Goal: Transaction & Acquisition: Purchase product/service

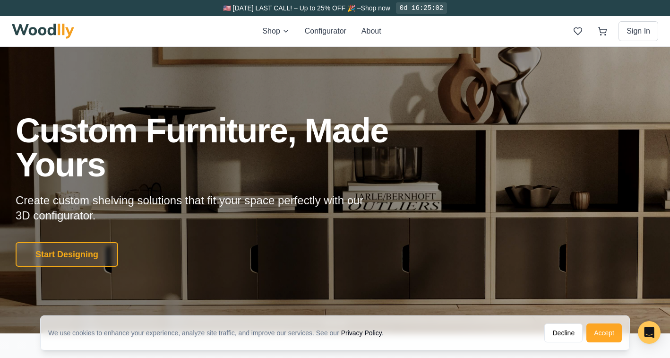
click at [603, 331] on button "Accept" at bounding box center [603, 332] width 35 height 19
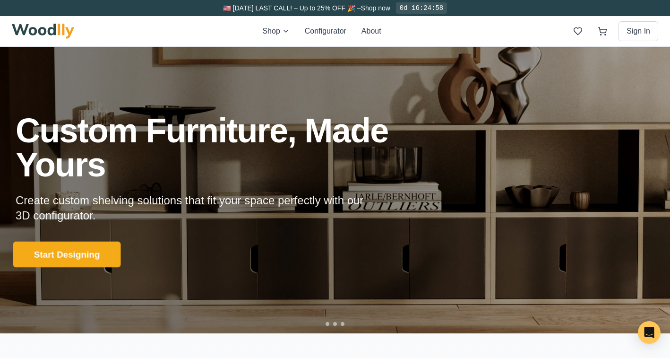
click at [93, 256] on button "Start Designing" at bounding box center [67, 254] width 108 height 26
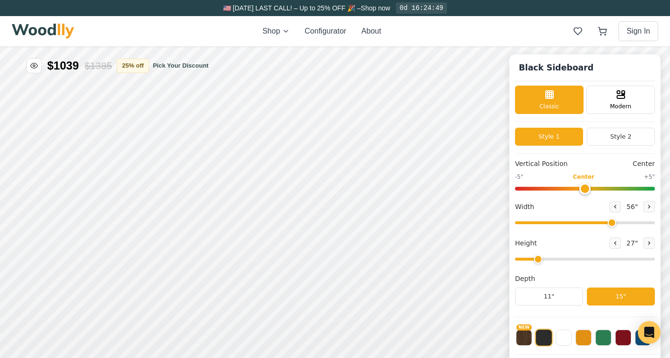
type input "56"
type input "2"
click at [619, 102] on span "Modern" at bounding box center [620, 105] width 21 height 9
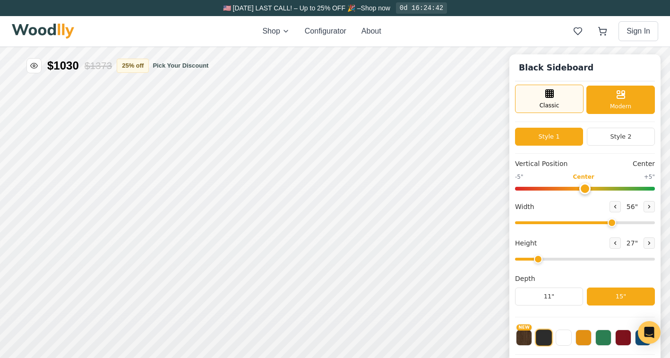
click at [556, 98] on div "Classic" at bounding box center [549, 99] width 68 height 28
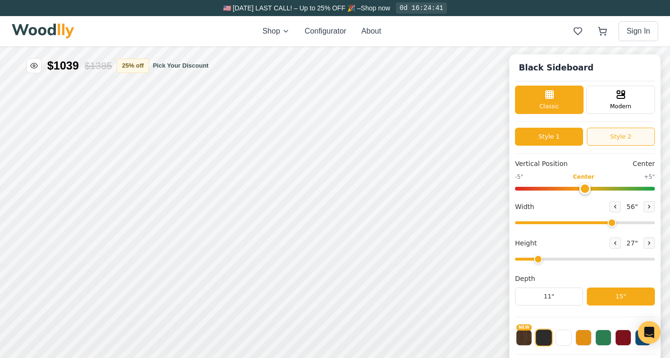
click at [621, 135] on button "Style 2" at bounding box center [621, 137] width 68 height 18
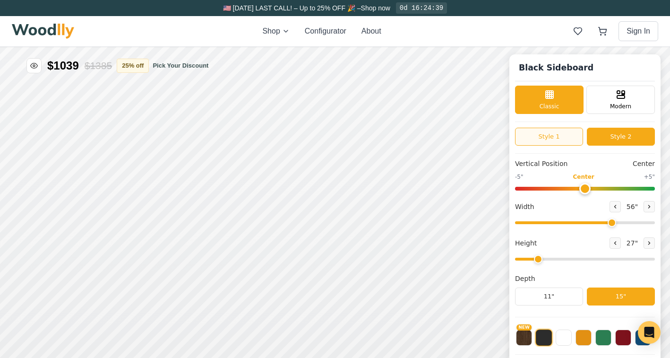
click at [562, 141] on button "Style 1" at bounding box center [549, 137] width 68 height 18
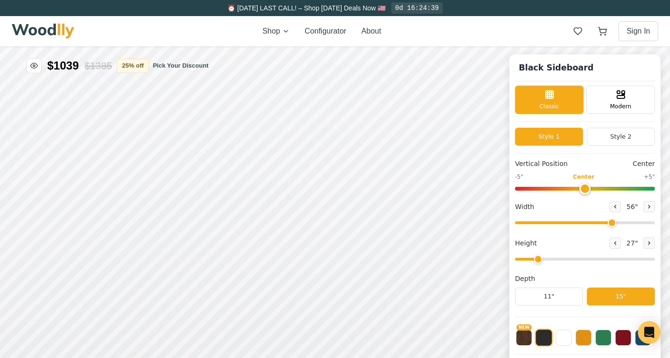
click at [581, 187] on input "range" at bounding box center [585, 189] width 140 height 4
click at [645, 209] on button at bounding box center [648, 206] width 11 height 11
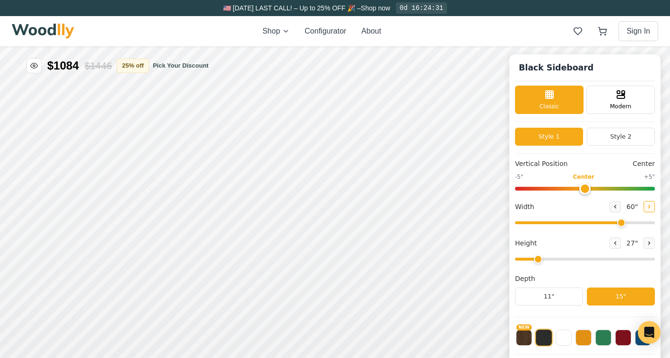
click at [645, 209] on button at bounding box center [648, 206] width 11 height 11
type input "63"
click at [646, 244] on icon at bounding box center [649, 243] width 6 height 6
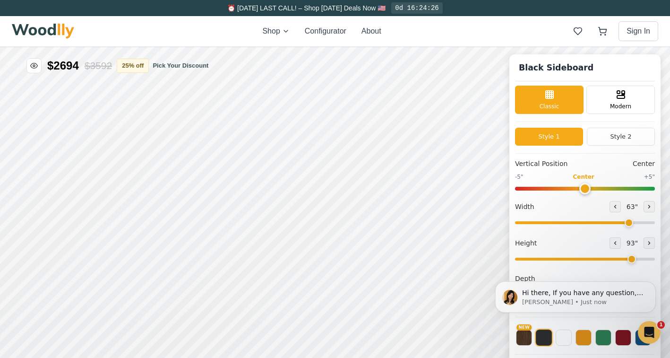
drag, startPoint x: 555, startPoint y: 261, endPoint x: 627, endPoint y: 259, distance: 71.8
click at [627, 259] on input "range" at bounding box center [585, 258] width 140 height 3
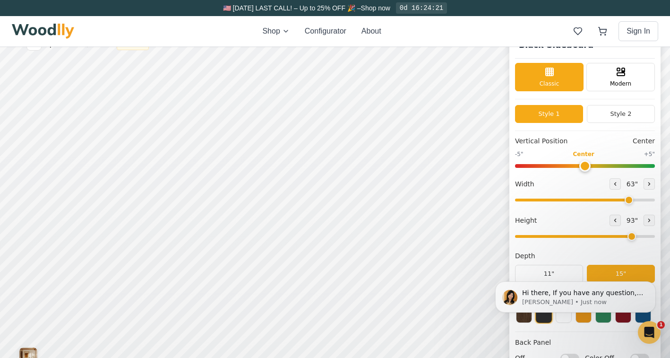
scroll to position [23, 0]
click at [624, 236] on input "range" at bounding box center [585, 235] width 140 height 3
click at [622, 235] on input "range" at bounding box center [585, 235] width 140 height 3
click at [615, 219] on icon at bounding box center [615, 219] width 1 height 3
click at [542, 273] on div "Hi there, If you have any question, we are right here for you. 😊 [PERSON_NAME] …" at bounding box center [575, 253] width 174 height 118
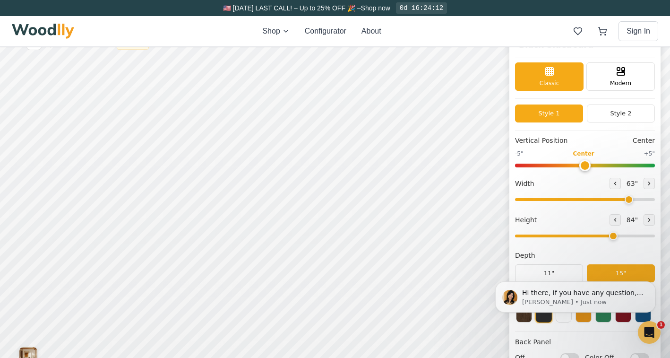
click at [546, 273] on div "Hi there, If you have any question, we are right here for you. 😊 [PERSON_NAME] …" at bounding box center [575, 253] width 174 height 118
click at [543, 276] on div "Hi there, If you have any question, we are right here for you. 😊 [PERSON_NAME] …" at bounding box center [575, 253] width 174 height 118
drag, startPoint x: 604, startPoint y: 236, endPoint x: 534, endPoint y: 236, distance: 69.9
click at [534, 236] on div "Hi there, If you have any question, we are right here for you. 😊 [PERSON_NAME] …" at bounding box center [575, 253] width 174 height 118
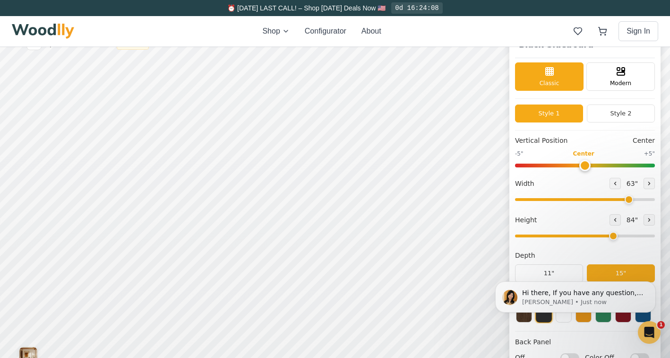
click at [534, 239] on div "Hi there, If you have any question, we are right here for you. 😊 [PERSON_NAME] …" at bounding box center [575, 253] width 174 height 118
click at [530, 237] on div "Hi there, If you have any question, we are right here for you. 😊 [PERSON_NAME] …" at bounding box center [575, 253] width 174 height 118
click at [540, 274] on div "Hi there, If you have any question, we are right here for you. 😊 [PERSON_NAME] …" at bounding box center [575, 253] width 174 height 118
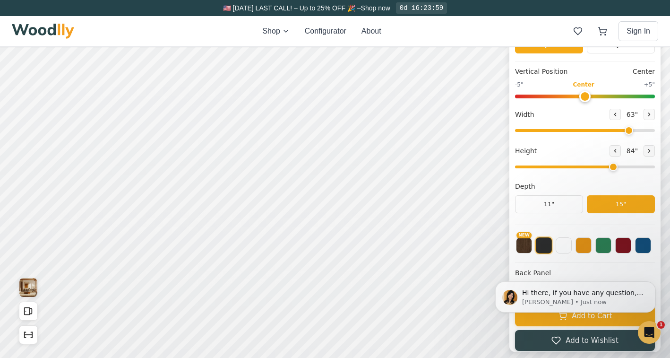
scroll to position [108, 0]
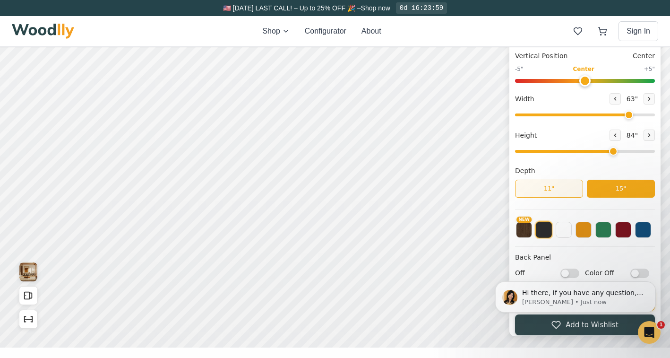
click at [551, 187] on button "11"" at bounding box center [549, 188] width 68 height 18
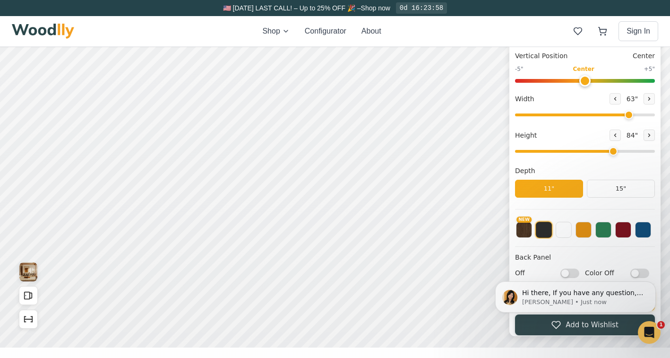
click at [551, 187] on button "11"" at bounding box center [549, 188] width 68 height 18
click at [587, 229] on button at bounding box center [583, 229] width 16 height 16
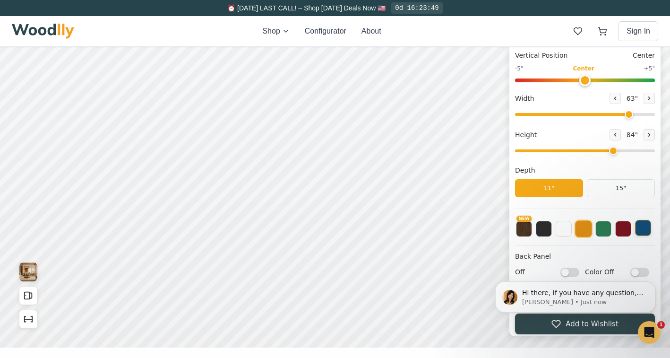
click at [646, 232] on button at bounding box center [643, 228] width 16 height 16
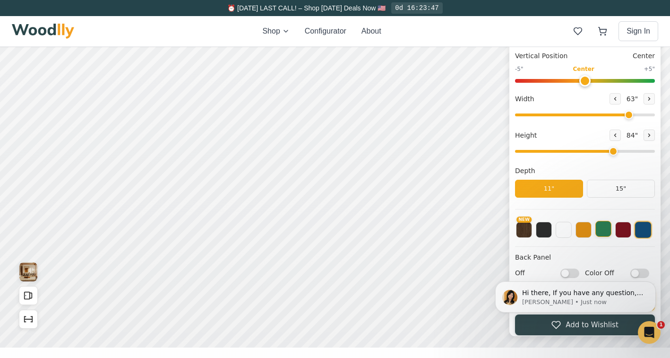
click at [601, 231] on button at bounding box center [603, 229] width 16 height 16
click at [584, 227] on button at bounding box center [583, 229] width 16 height 16
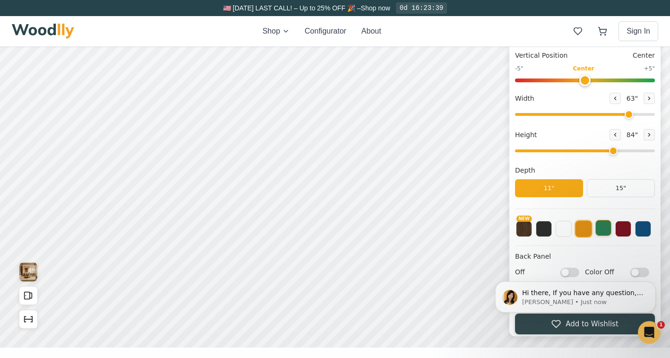
click at [606, 229] on button at bounding box center [603, 228] width 16 height 16
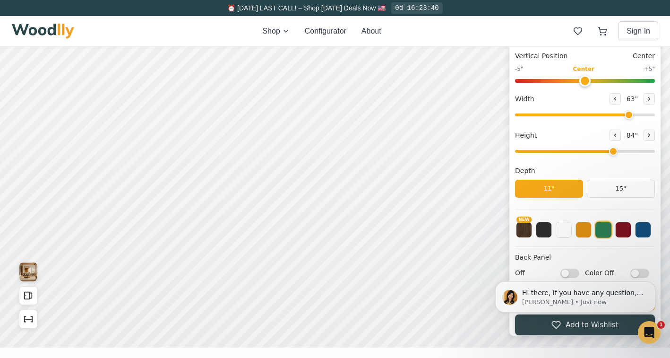
scroll to position [5, 0]
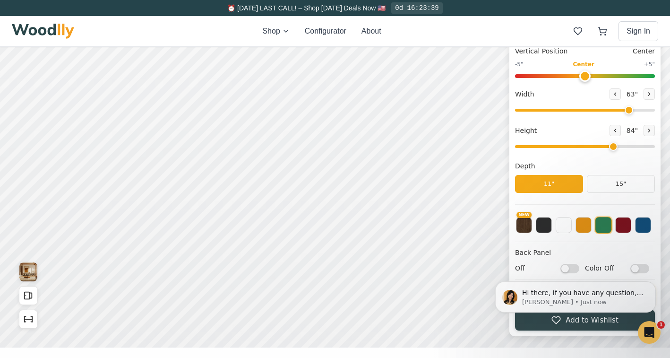
click at [638, 268] on body "Hi there, If you have any question, we are right here for you. 😊 [PERSON_NAME] …" at bounding box center [575, 296] width 181 height 63
click at [563, 269] on body "Hi there, If you have any question, we are right here for you. 😊 [PERSON_NAME] …" at bounding box center [575, 296] width 181 height 63
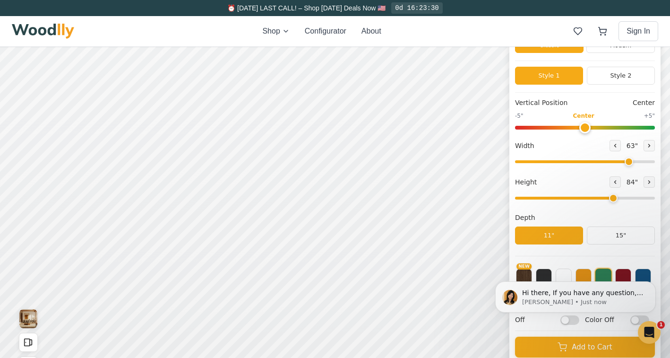
scroll to position [39, 0]
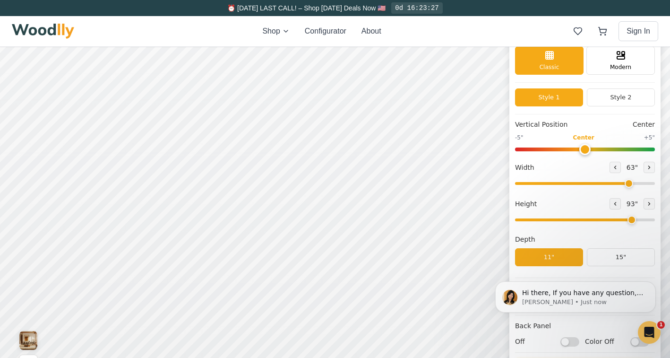
click at [630, 219] on input "range" at bounding box center [585, 219] width 140 height 3
click at [650, 219] on input "range" at bounding box center [585, 219] width 140 height 3
click at [612, 199] on button at bounding box center [614, 203] width 11 height 11
click at [612, 202] on icon at bounding box center [615, 204] width 6 height 6
click at [643, 203] on button at bounding box center [648, 203] width 11 height 11
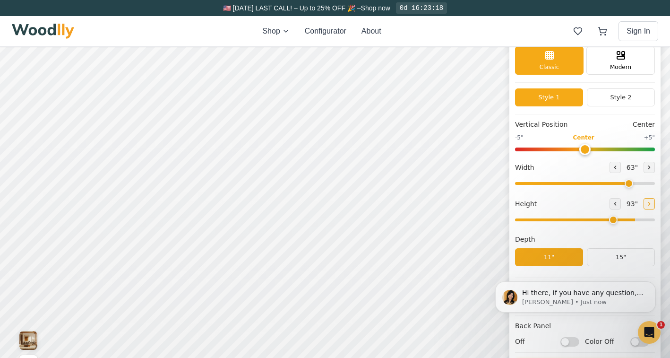
type input "7"
click at [527, 147] on input "range" at bounding box center [585, 149] width 140 height 4
click at [632, 148] on input "range" at bounding box center [585, 149] width 140 height 4
type input "0"
click at [583, 148] on input "range" at bounding box center [585, 149] width 140 height 4
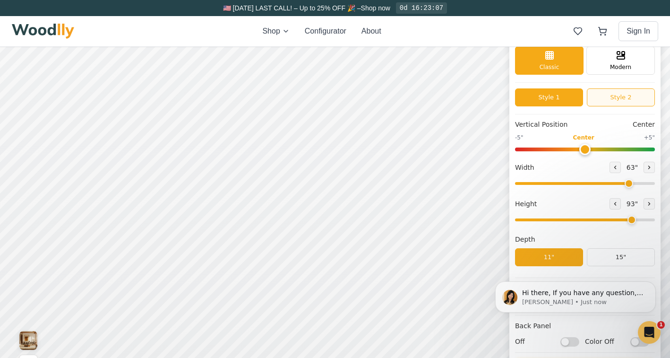
click at [600, 96] on button "Style 2" at bounding box center [621, 97] width 68 height 18
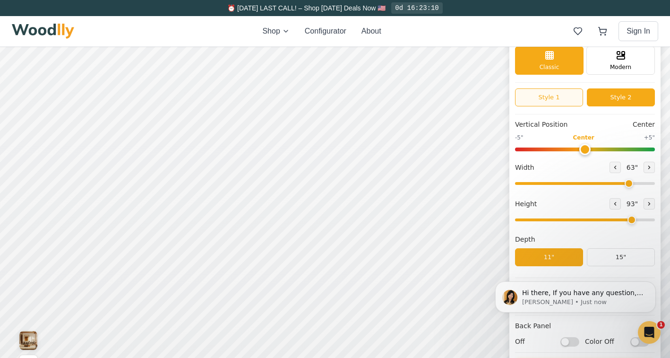
click at [548, 96] on button "Style 1" at bounding box center [549, 97] width 68 height 18
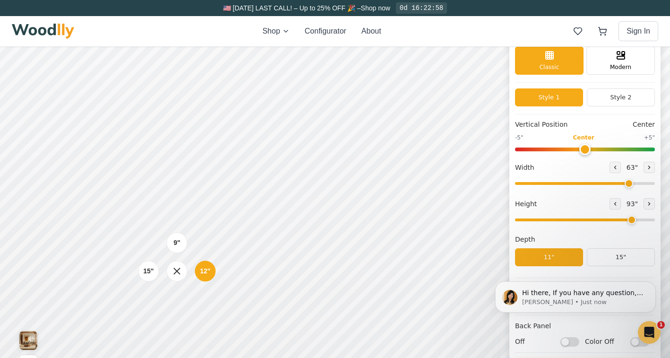
click at [220, 267] on div "9" 12" 15"" at bounding box center [176, 270] width 94 height 94
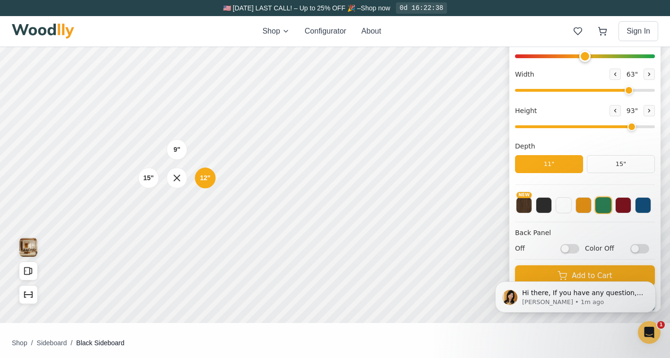
scroll to position [5, 0]
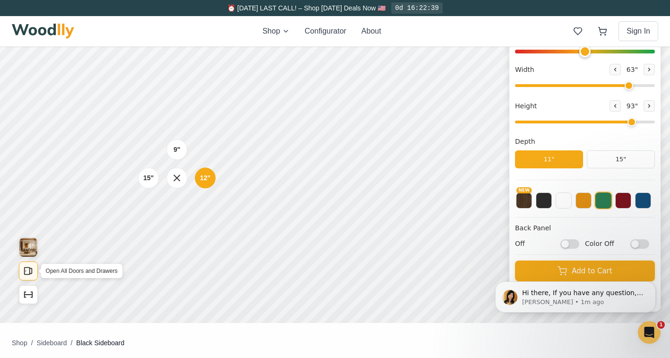
click at [32, 272] on icon "Open All Doors and Drawers" at bounding box center [31, 270] width 2 height 5
click at [29, 272] on rect "Open All Doors and Drawers" at bounding box center [27, 270] width 5 height 7
click at [28, 299] on icon "Show Dimensions" at bounding box center [28, 294] width 10 height 10
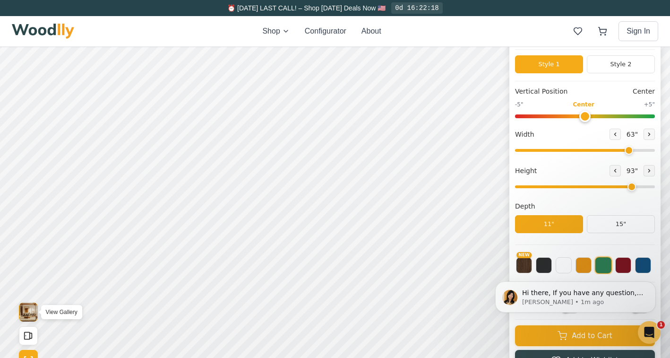
scroll to position [72, 0]
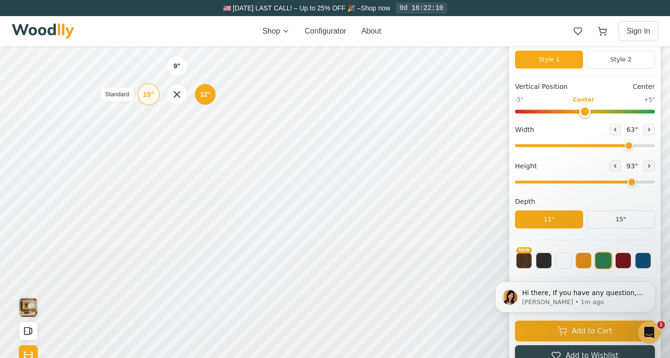
click at [149, 96] on div "15"" at bounding box center [148, 94] width 11 height 10
click at [151, 132] on div "15"" at bounding box center [150, 134] width 11 height 10
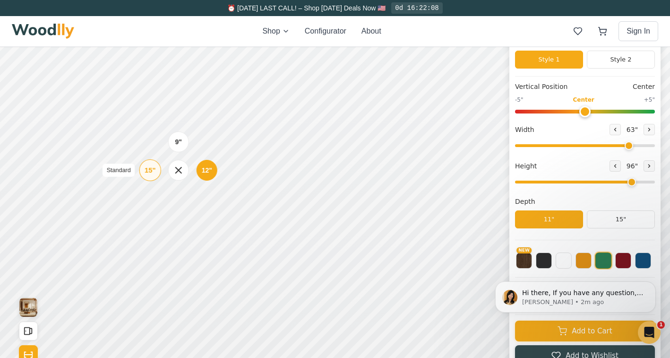
click at [148, 169] on div "15"" at bounding box center [150, 170] width 11 height 10
click at [155, 208] on div "15"" at bounding box center [151, 208] width 11 height 10
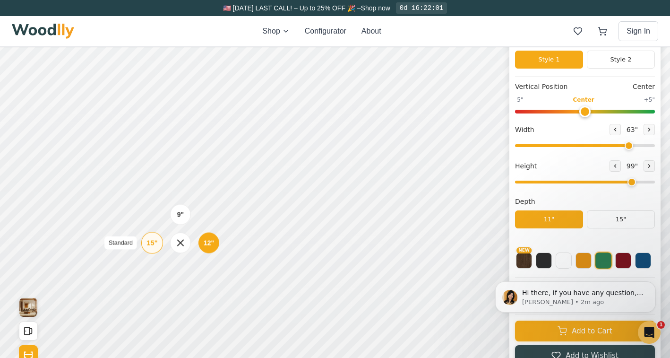
click at [151, 241] on div "15"" at bounding box center [151, 242] width 11 height 10
click at [151, 274] on div "15"" at bounding box center [153, 274] width 11 height 10
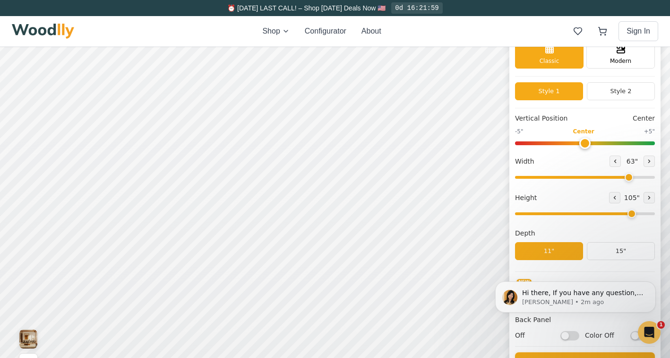
scroll to position [16, 0]
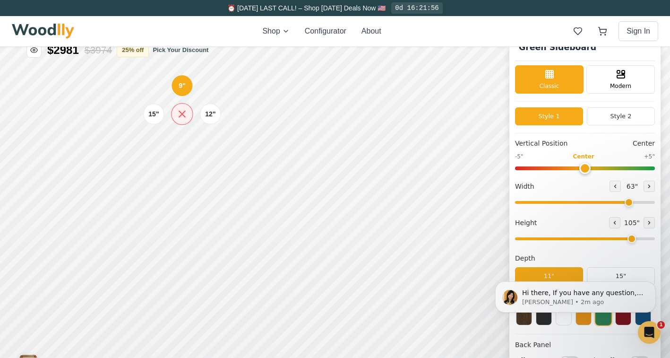
click at [182, 115] on icon at bounding box center [182, 114] width 6 height 6
click at [614, 222] on icon at bounding box center [614, 222] width 1 height 3
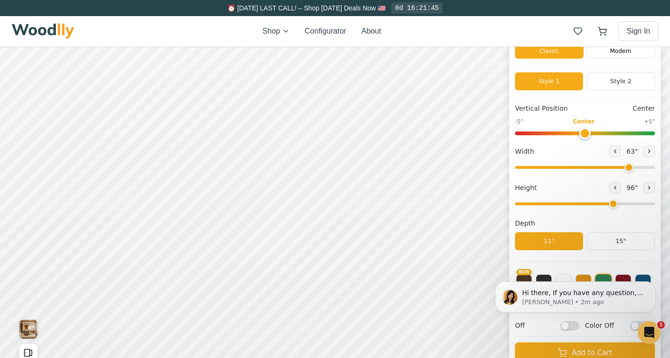
scroll to position [50, 0]
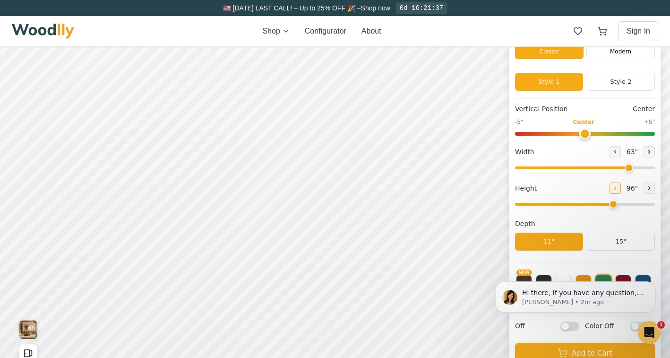
click at [612, 190] on icon at bounding box center [615, 188] width 6 height 6
click at [649, 188] on icon at bounding box center [649, 188] width 1 height 3
type input "6"
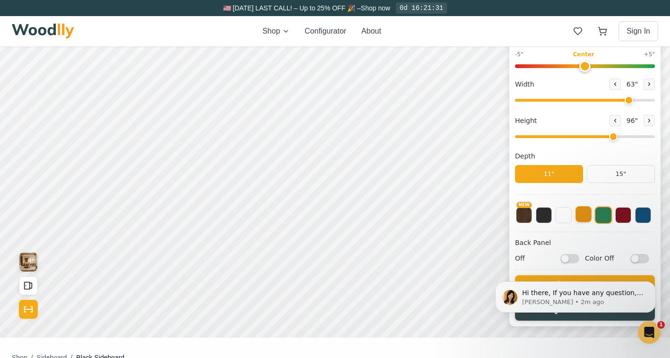
click at [587, 215] on button at bounding box center [583, 214] width 16 height 16
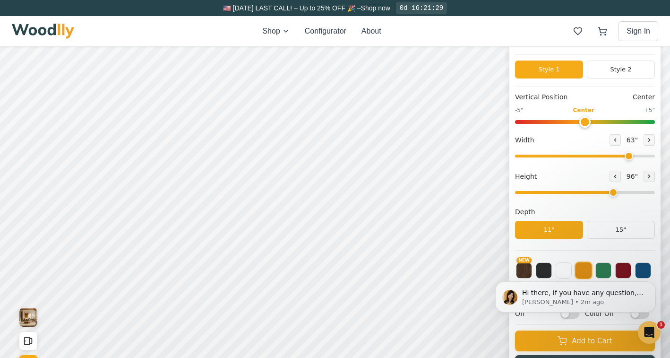
scroll to position [66, 0]
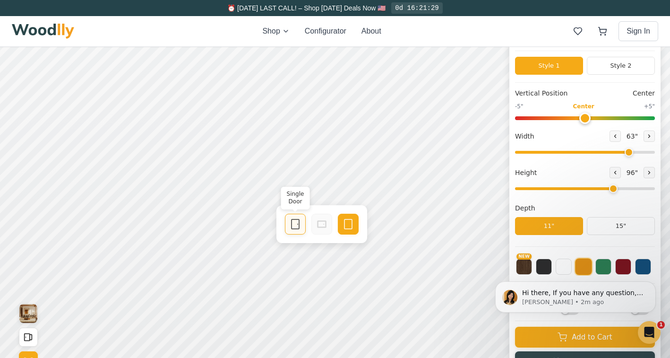
click at [293, 223] on icon at bounding box center [295, 223] width 11 height 11
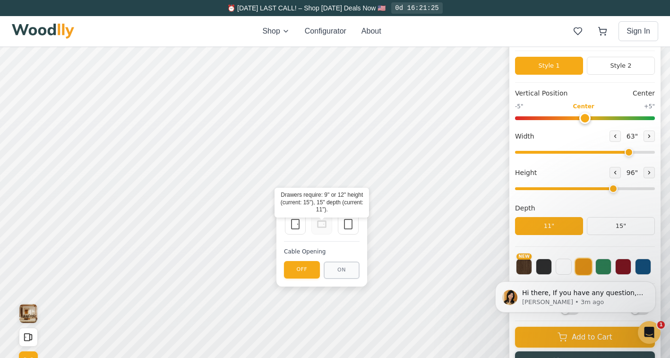
click at [320, 225] on icon at bounding box center [321, 223] width 11 height 11
click at [307, 268] on button "OFF" at bounding box center [302, 269] width 36 height 17
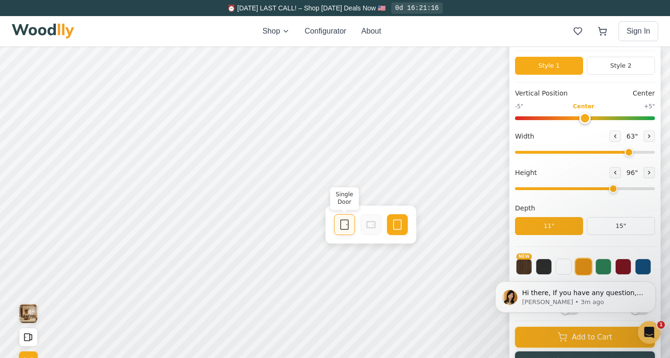
click at [344, 223] on icon at bounding box center [344, 224] width 11 height 11
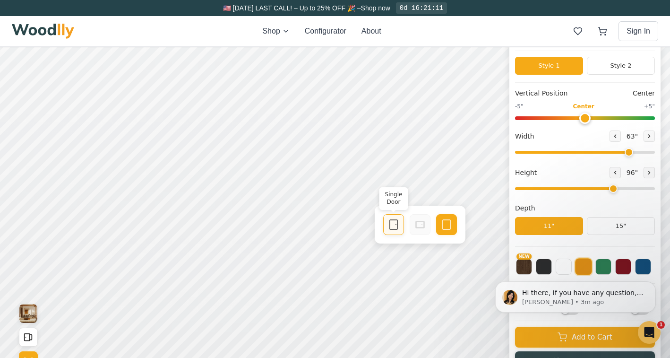
click at [393, 220] on icon at bounding box center [393, 224] width 11 height 11
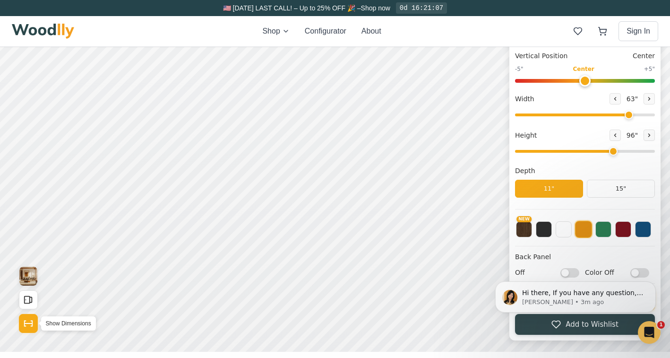
click at [28, 322] on icon "Show Dimensions" at bounding box center [28, 323] width 10 height 10
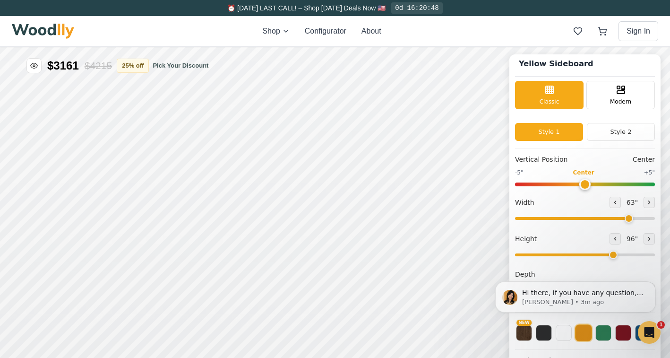
scroll to position [0, 0]
click at [147, 62] on button "25 % off" at bounding box center [133, 65] width 32 height 14
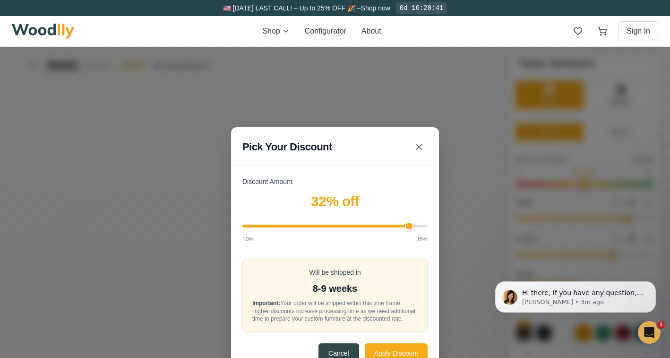
type input "35"
drag, startPoint x: 350, startPoint y: 222, endPoint x: 444, endPoint y: 222, distance: 94.0
click at [444, 222] on div "Pick Your Discount Discount Amount 35 % off 10% 35% Will be shipped in 8-9 week…" at bounding box center [335, 251] width 670 height 408
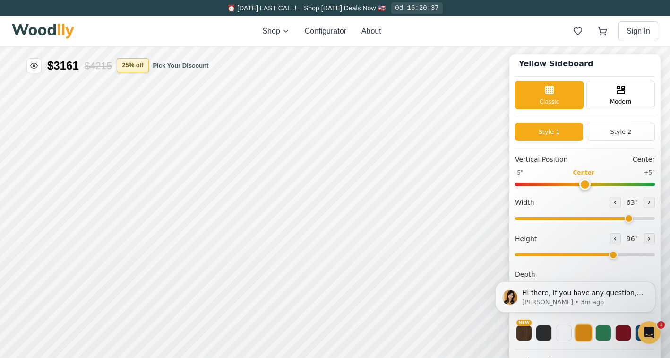
click at [137, 63] on button "25 % off" at bounding box center [133, 65] width 32 height 14
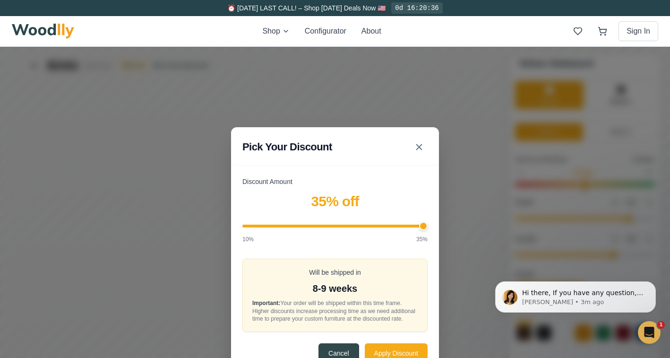
scroll to position [49, 0]
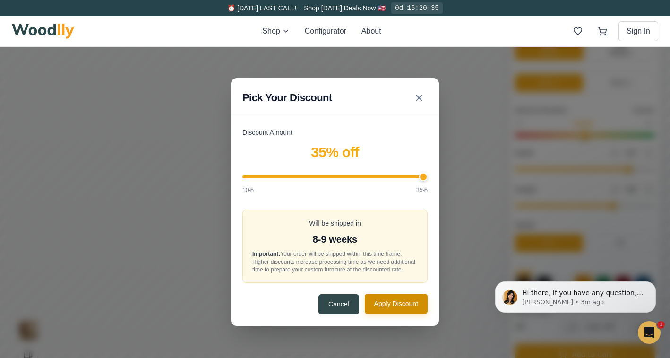
click at [392, 309] on button "Apply Discount" at bounding box center [396, 303] width 63 height 20
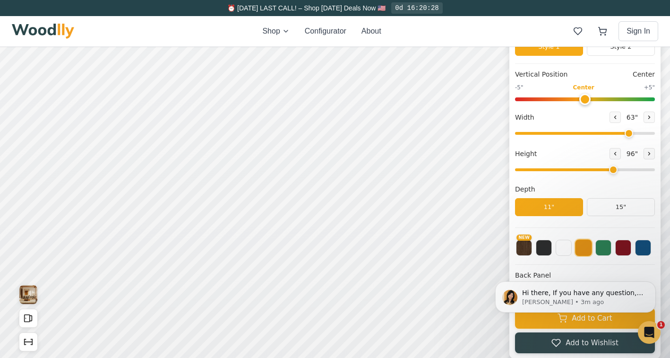
scroll to position [90, 0]
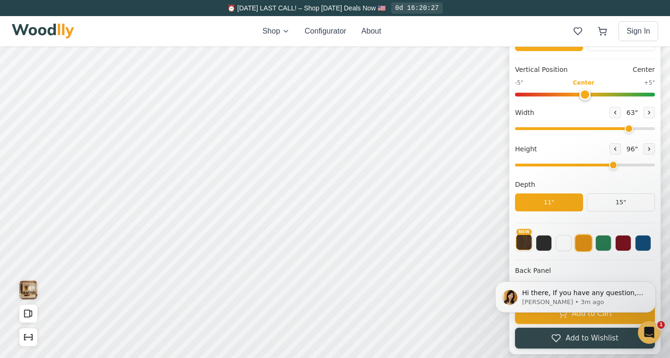
click at [525, 244] on button "NEW" at bounding box center [524, 242] width 16 height 16
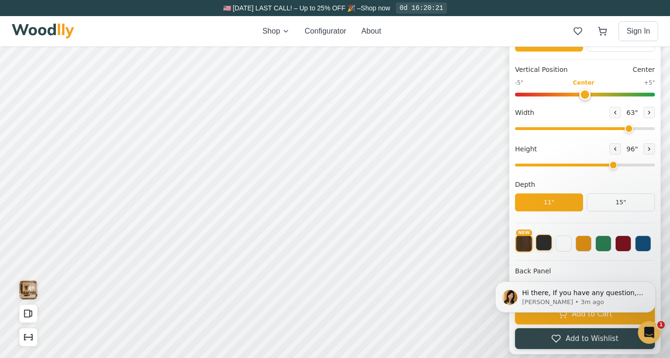
click at [543, 243] on button at bounding box center [544, 242] width 16 height 16
click at [562, 243] on button at bounding box center [563, 242] width 16 height 16
click at [586, 245] on button at bounding box center [583, 242] width 16 height 16
click at [607, 245] on button at bounding box center [603, 242] width 16 height 16
click at [641, 248] on button at bounding box center [643, 242] width 16 height 16
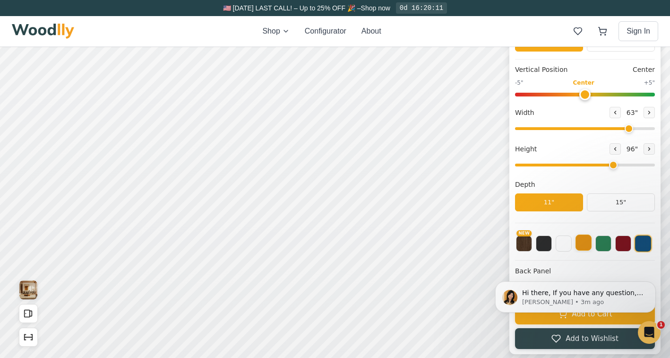
click at [587, 247] on button at bounding box center [583, 242] width 16 height 16
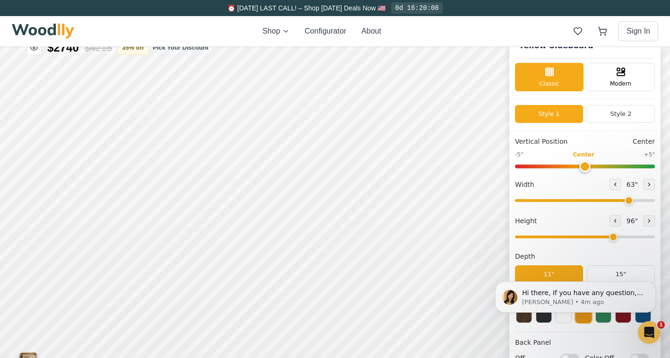
scroll to position [47, 0]
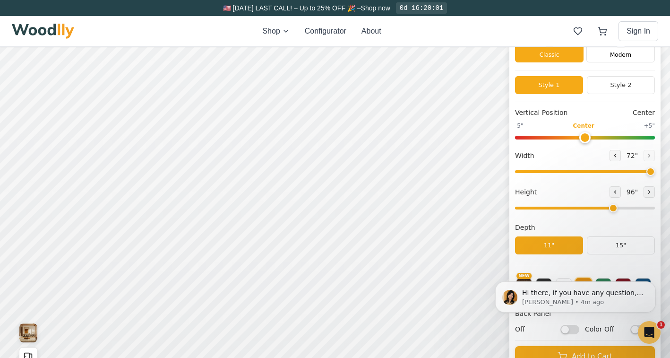
drag, startPoint x: 627, startPoint y: 169, endPoint x: 670, endPoint y: 171, distance: 43.0
click at [669, 0] on html "Black Sideboard Yellow Sideboard Classic Modern Style 1 Style 2 Vertical Positi…" at bounding box center [335, 0] width 670 height 0
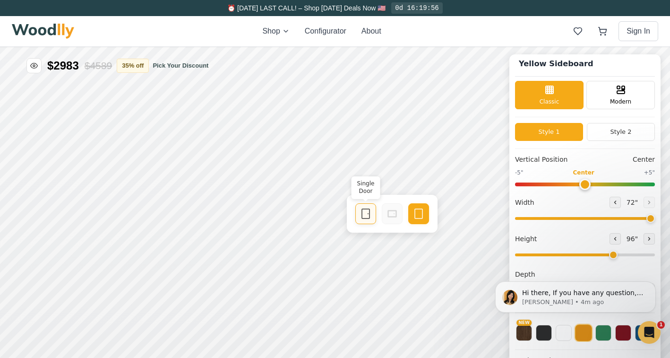
scroll to position [55, 0]
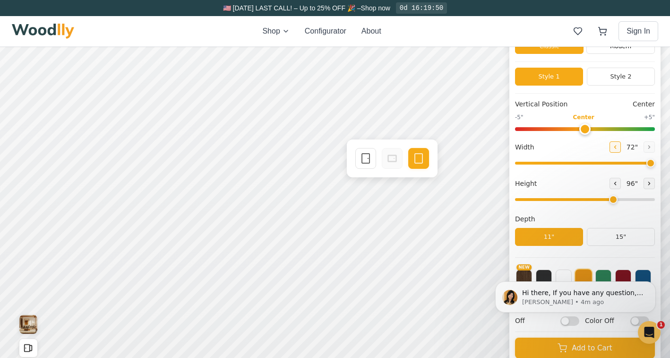
click at [612, 145] on icon at bounding box center [615, 147] width 6 height 6
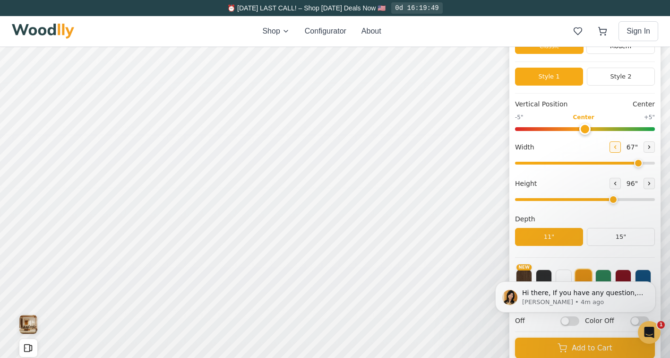
click at [612, 145] on icon at bounding box center [615, 147] width 6 height 6
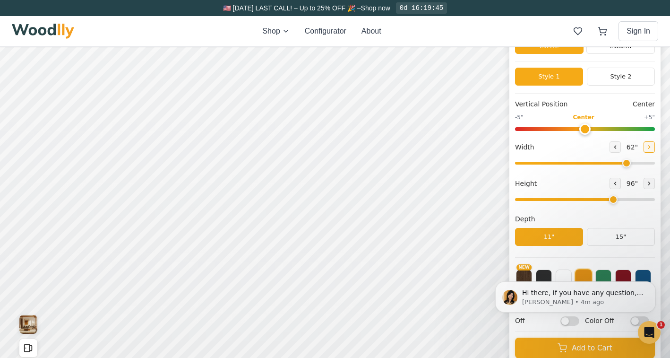
click at [643, 146] on button at bounding box center [648, 146] width 11 height 11
click at [646, 146] on icon at bounding box center [649, 147] width 6 height 6
click at [612, 146] on icon at bounding box center [615, 147] width 6 height 6
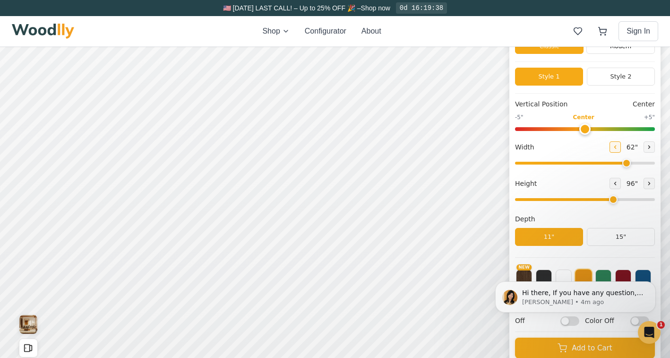
type input "61"
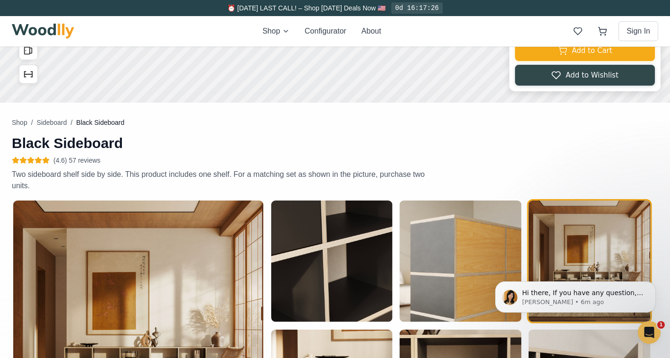
scroll to position [437, 0]
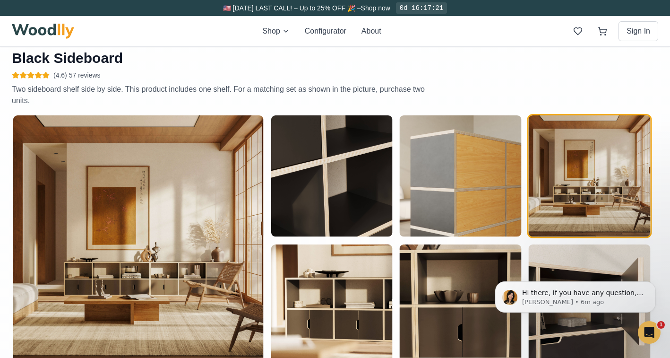
click at [90, 76] on span "(4.6) 57 reviews" at bounding box center [76, 74] width 47 height 9
click at [39, 77] on icon at bounding box center [38, 75] width 6 height 6
click at [80, 72] on span "(4.6) 57 reviews" at bounding box center [76, 74] width 47 height 9
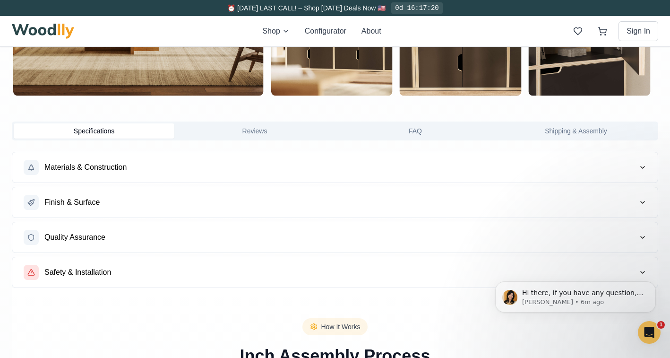
scroll to position [709, 0]
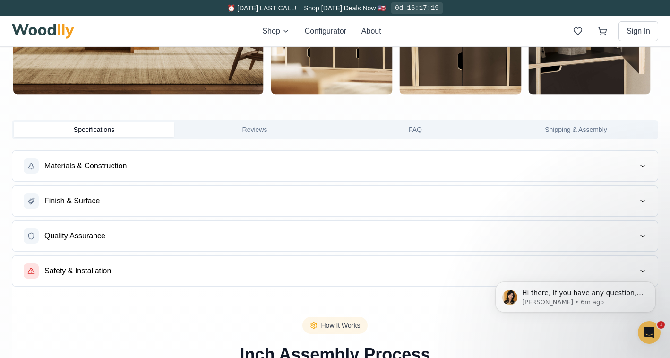
click at [174, 166] on button "Materials & Construction" at bounding box center [334, 166] width 645 height 30
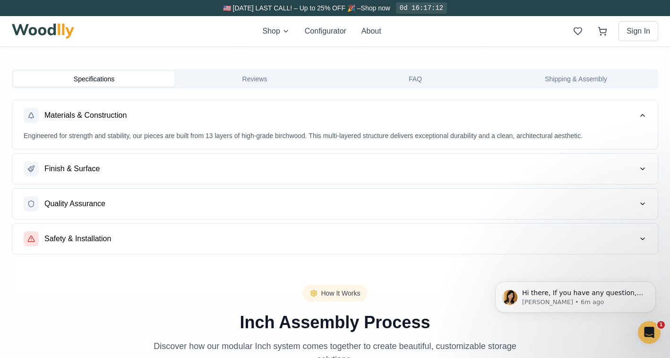
scroll to position [803, 0]
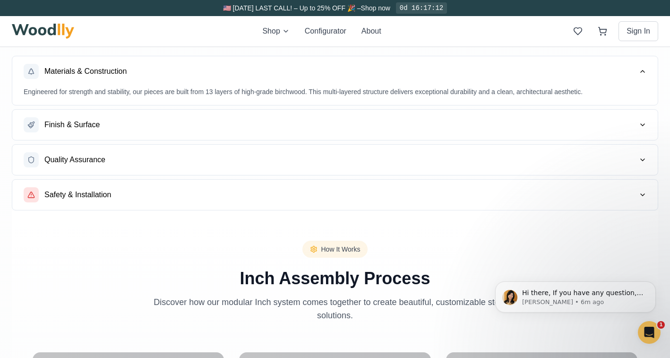
click at [129, 122] on button "Finish & Surface" at bounding box center [334, 125] width 645 height 30
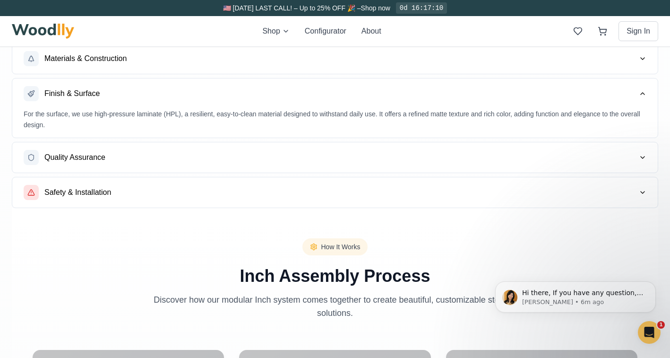
scroll to position [824, 0]
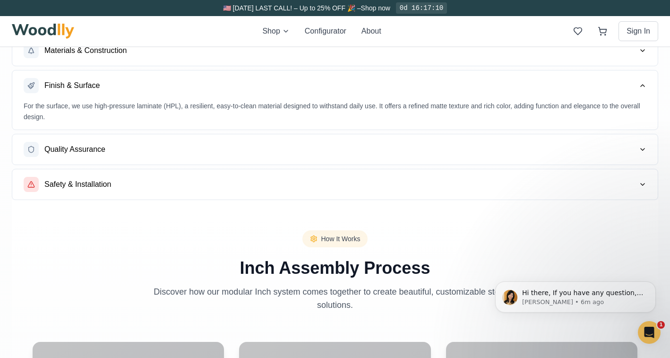
click at [119, 149] on button "Quality Assurance" at bounding box center [334, 149] width 645 height 30
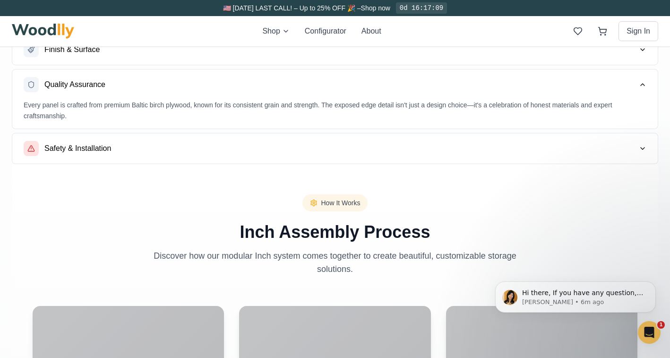
scroll to position [888, 0]
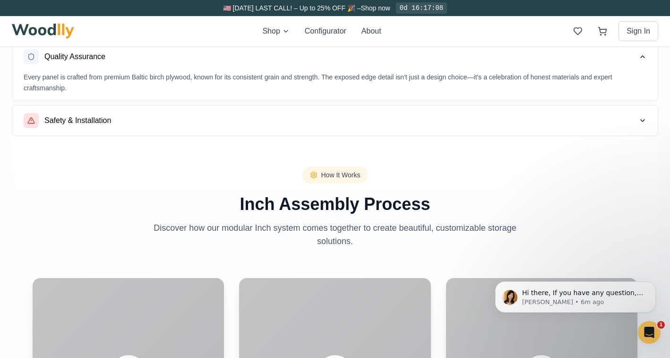
click at [112, 122] on button "Safety & Installation" at bounding box center [334, 120] width 645 height 30
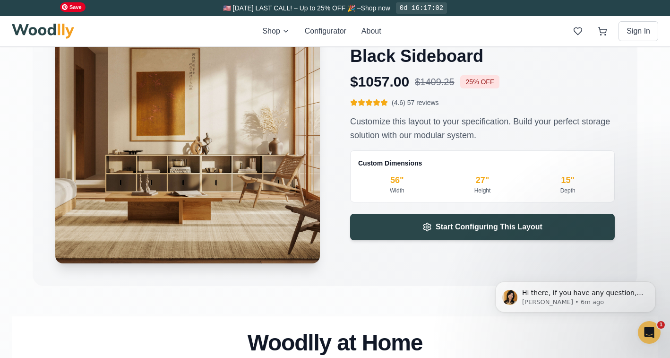
scroll to position [1558, 0]
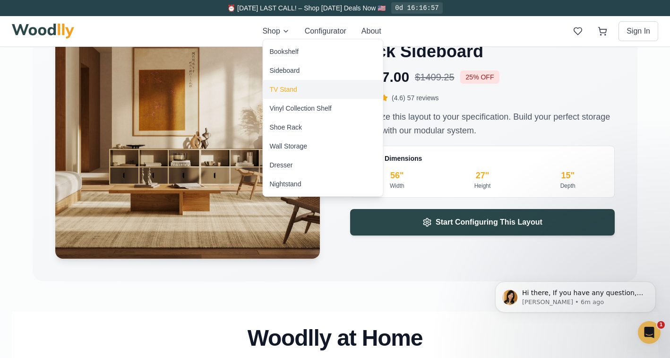
click at [282, 85] on div "TV Stand" at bounding box center [283, 89] width 27 height 9
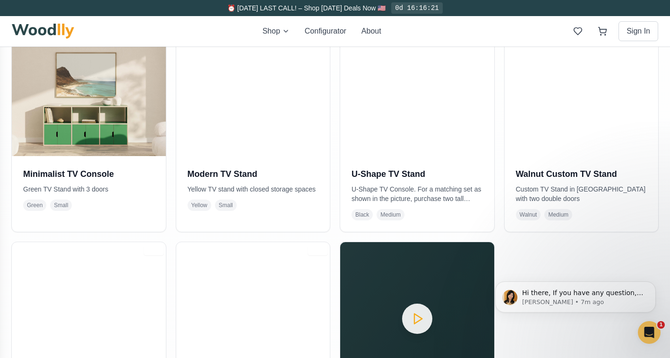
scroll to position [240, 0]
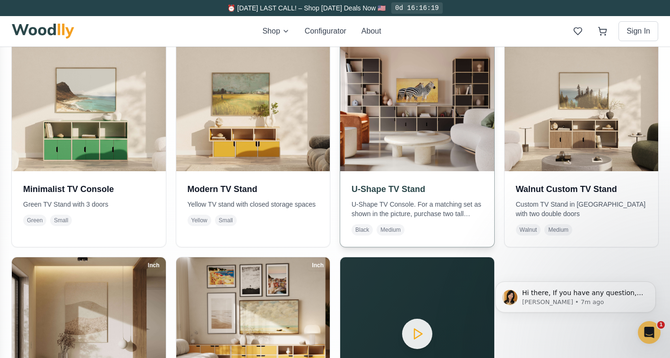
click at [406, 186] on h3 "U-Shape TV Stand" at bounding box center [416, 188] width 131 height 13
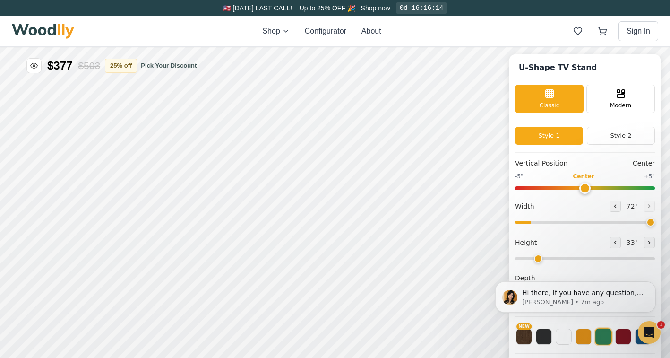
type input "72"
type input "2"
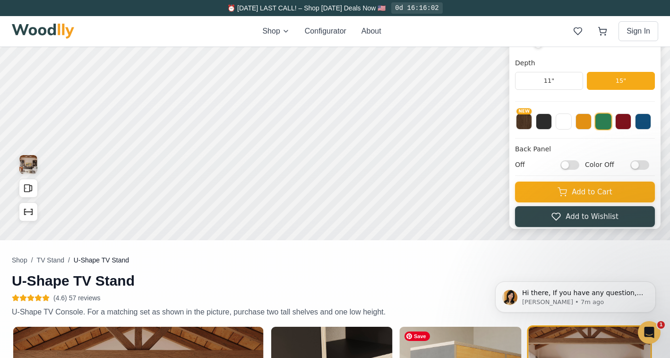
scroll to position [17, 0]
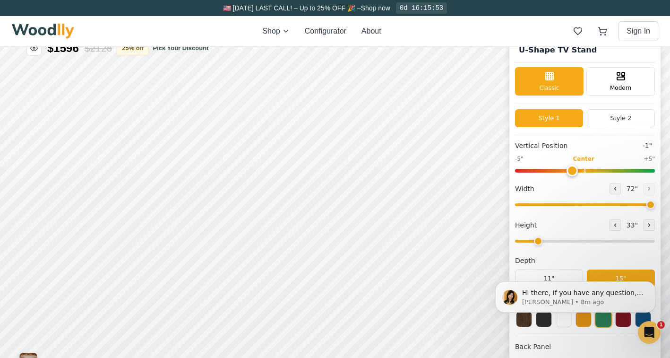
type input "0"
drag, startPoint x: 584, startPoint y: 168, endPoint x: 581, endPoint y: 173, distance: 5.9
click at [581, 172] on input "range" at bounding box center [585, 171] width 140 height 4
click at [646, 205] on input "range" at bounding box center [585, 204] width 140 height 3
click at [640, 242] on input "range" at bounding box center [585, 240] width 140 height 3
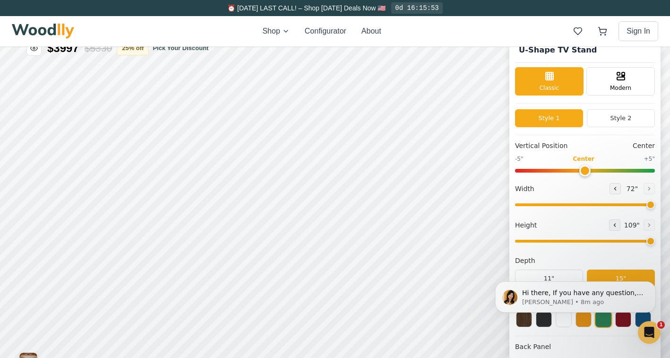
click at [640, 242] on input "range" at bounding box center [585, 240] width 140 height 3
drag, startPoint x: 644, startPoint y: 239, endPoint x: 629, endPoint y: 239, distance: 15.6
type input "7"
click at [629, 239] on input "range" at bounding box center [585, 240] width 140 height 3
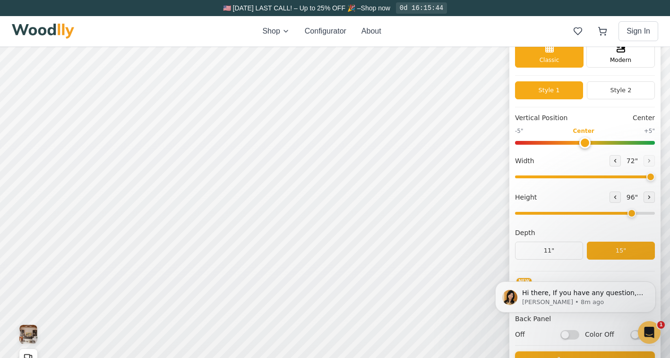
scroll to position [65, 0]
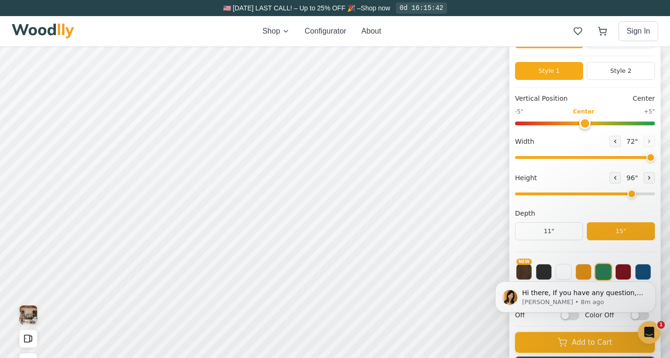
click at [580, 272] on body "Hi there, If you have any question, we are right here for you. 😊 [PERSON_NAME] …" at bounding box center [575, 296] width 181 height 63
click at [579, 271] on body "Hi there, If you have any question, we are right here for you. 😊 [PERSON_NAME] …" at bounding box center [575, 296] width 181 height 63
click at [642, 270] on body "Hi there, If you have any question, we are right here for you. 😊 [PERSON_NAME] …" at bounding box center [575, 296] width 181 height 63
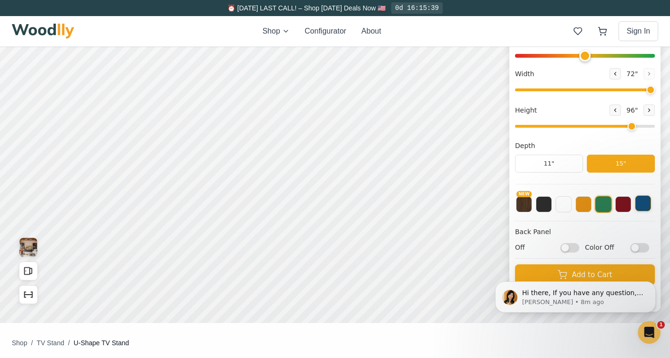
click at [643, 205] on button at bounding box center [643, 203] width 16 height 16
click at [583, 207] on button at bounding box center [583, 203] width 16 height 16
click at [573, 248] on input "Off" at bounding box center [569, 247] width 19 height 9
click at [564, 247] on input "On" at bounding box center [569, 247] width 19 height 9
click at [572, 247] on input "Off" at bounding box center [569, 247] width 19 height 9
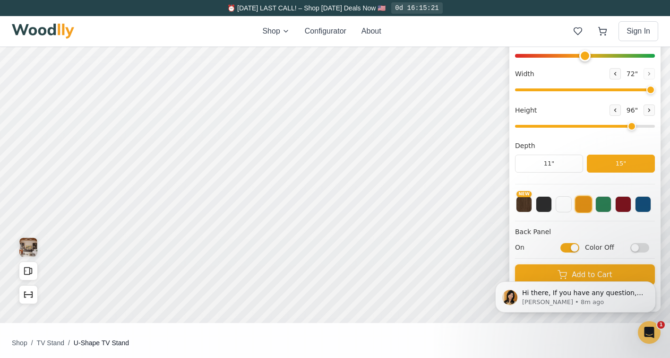
click at [566, 248] on input "On" at bounding box center [569, 247] width 19 height 9
checkbox input "false"
click at [644, 247] on input "Color Off" at bounding box center [639, 247] width 19 height 9
click at [644, 247] on input "Color On" at bounding box center [639, 247] width 19 height 9
click at [644, 247] on input "Color Off" at bounding box center [639, 247] width 19 height 9
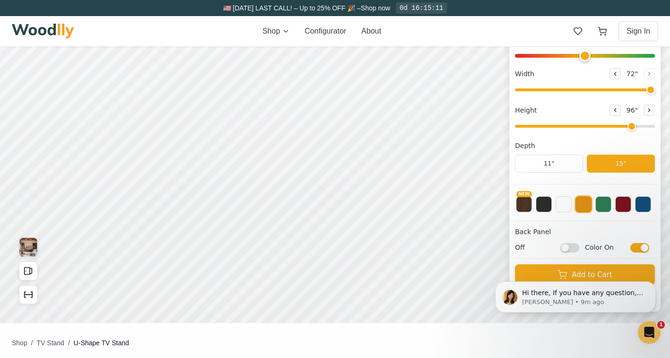
click at [644, 247] on input "Color On" at bounding box center [639, 247] width 19 height 9
checkbox input "false"
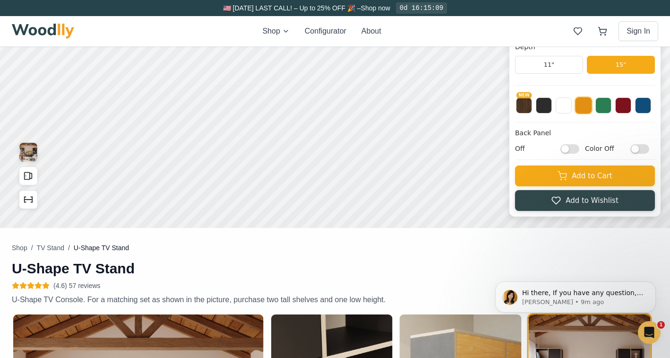
scroll to position [103, 0]
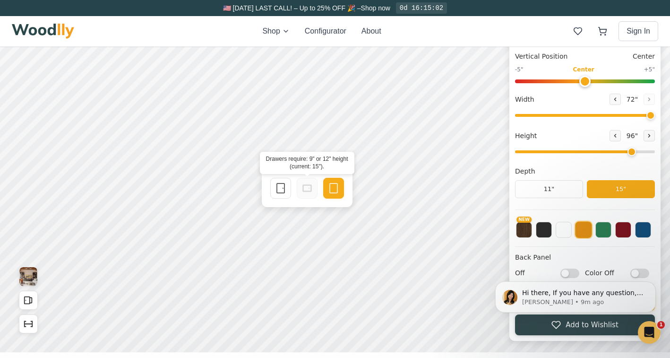
click at [303, 189] on rect at bounding box center [307, 188] width 9 height 7
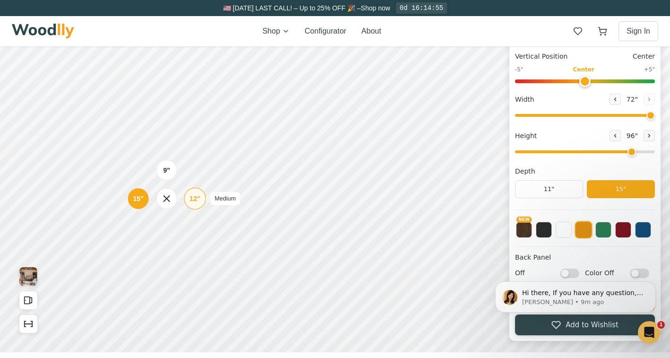
click at [193, 195] on div "12"" at bounding box center [194, 198] width 11 height 10
click at [188, 238] on div "12"" at bounding box center [193, 235] width 11 height 10
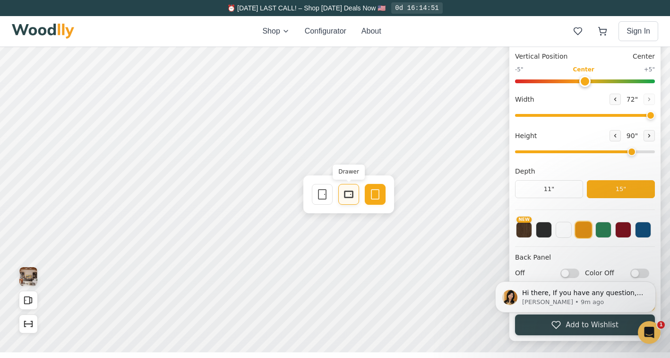
click at [350, 196] on icon at bounding box center [348, 193] width 11 height 11
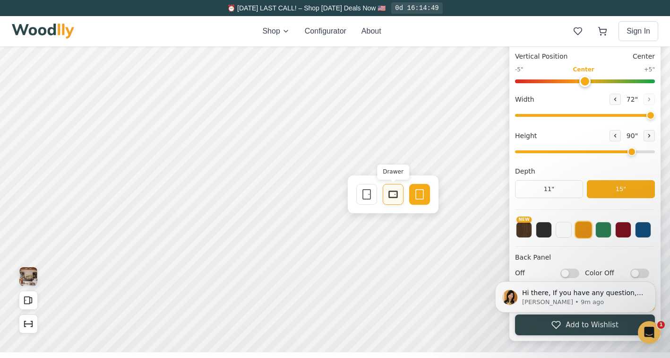
click at [391, 195] on icon at bounding box center [392, 193] width 11 height 11
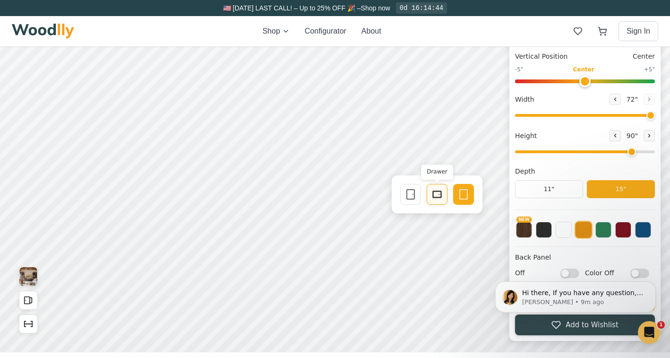
click at [432, 193] on icon at bounding box center [436, 193] width 11 height 11
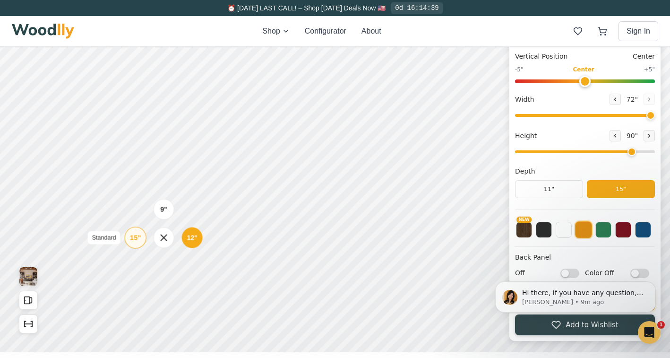
click at [142, 236] on div "15" Standard" at bounding box center [136, 237] width 22 height 22
click at [199, 234] on div "12"" at bounding box center [193, 235] width 11 height 10
click at [20, 299] on button "Open All Doors and Drawers" at bounding box center [28, 299] width 19 height 19
click at [34, 303] on button "Close All Doors and Drawers" at bounding box center [28, 299] width 19 height 19
click at [29, 322] on icon "Show Dimensions" at bounding box center [28, 323] width 10 height 10
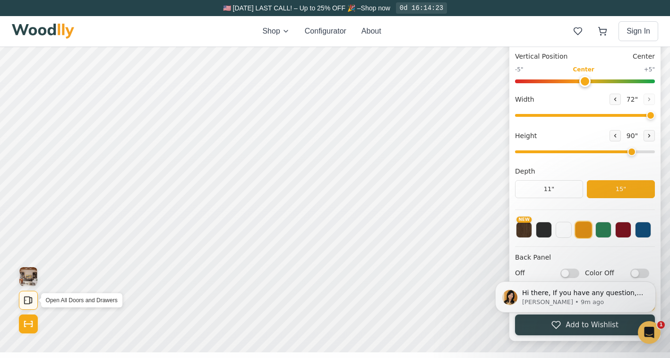
click at [29, 307] on button "Open All Doors and Drawers" at bounding box center [28, 299] width 19 height 19
click at [27, 302] on icon "Open All Doors and Drawers" at bounding box center [28, 300] width 10 height 10
click at [28, 295] on icon "Open All Doors and Drawers" at bounding box center [28, 300] width 10 height 10
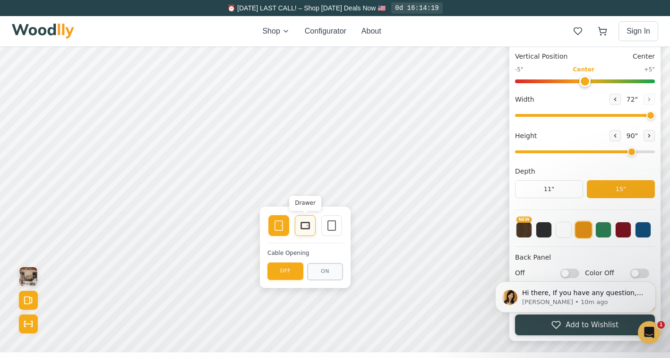
click at [310, 222] on icon at bounding box center [304, 225] width 11 height 11
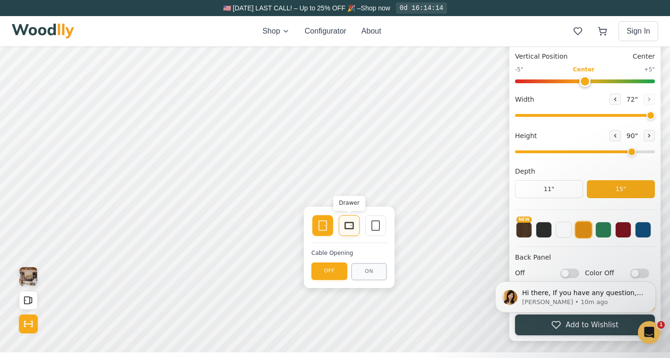
click at [348, 227] on icon at bounding box center [348, 225] width 11 height 11
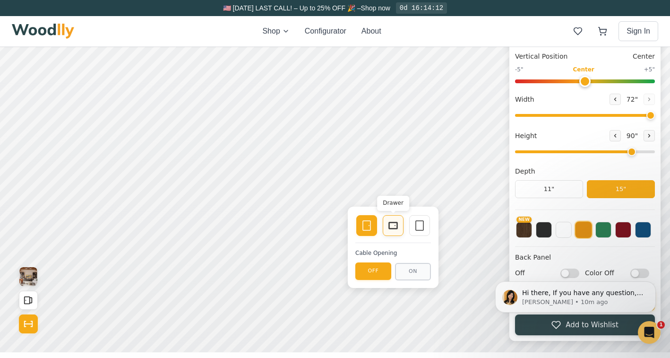
click at [390, 224] on icon at bounding box center [392, 225] width 11 height 11
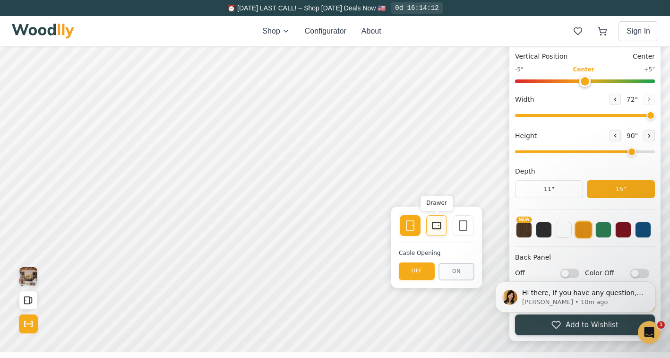
click at [439, 225] on icon at bounding box center [436, 225] width 11 height 11
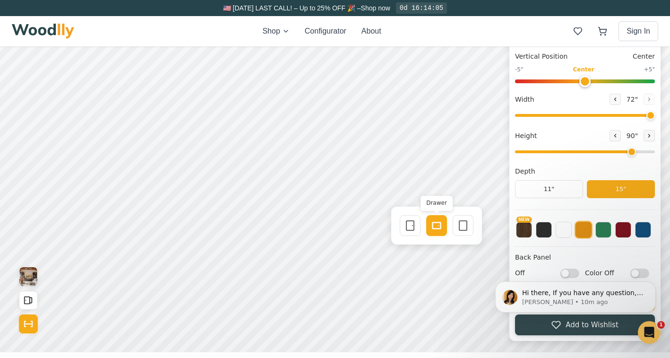
click at [440, 227] on icon at bounding box center [436, 225] width 11 height 11
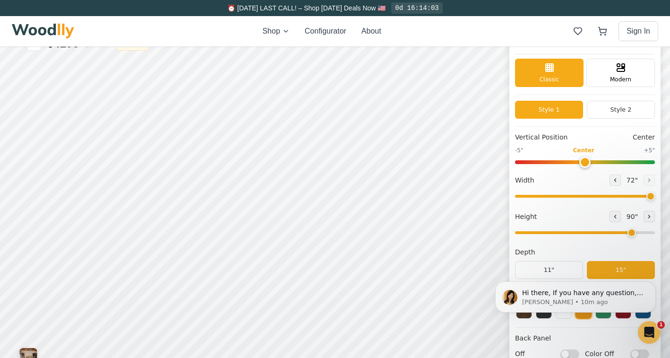
scroll to position [1, 0]
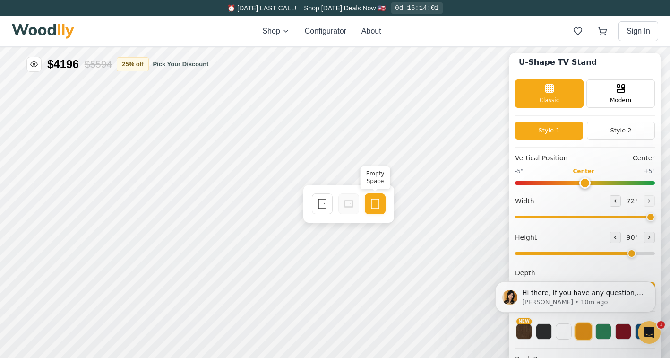
click at [378, 206] on icon at bounding box center [374, 203] width 11 height 11
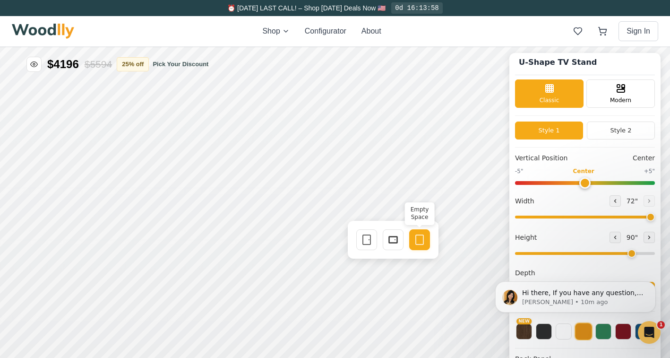
click at [416, 241] on rect at bounding box center [420, 239] width 8 height 9
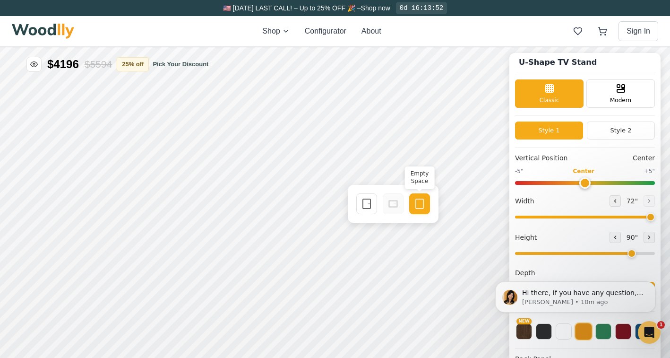
click at [410, 203] on div "Empty Space" at bounding box center [419, 203] width 21 height 21
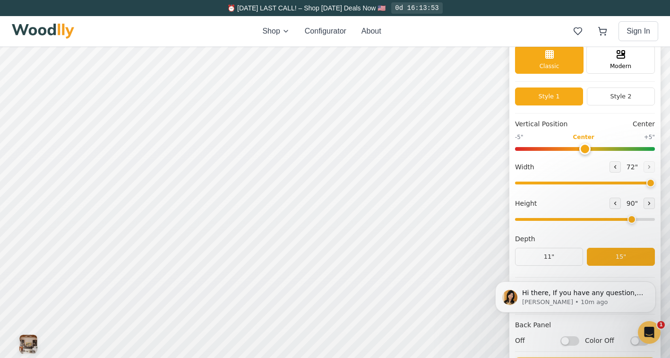
scroll to position [89, 0]
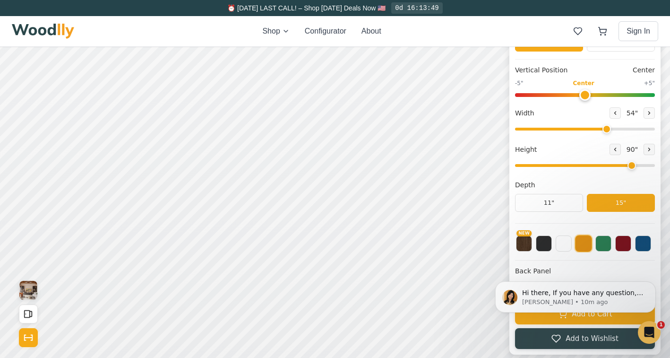
drag, startPoint x: 645, startPoint y: 128, endPoint x: 605, endPoint y: 129, distance: 40.2
click at [605, 129] on input "range" at bounding box center [585, 129] width 140 height 3
drag, startPoint x: 603, startPoint y: 128, endPoint x: 585, endPoint y: 129, distance: 18.0
type input "46"
click at [585, 129] on input "range" at bounding box center [585, 129] width 140 height 3
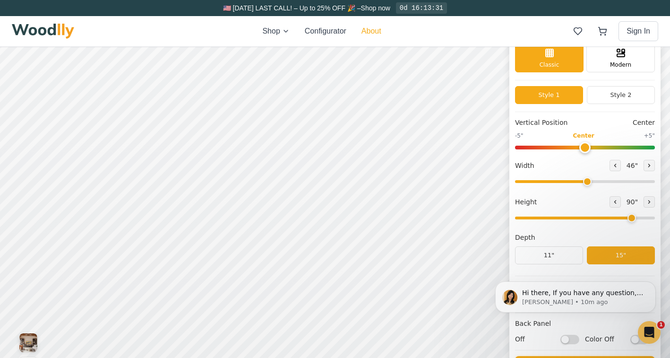
scroll to position [4, 0]
